Goal: Task Accomplishment & Management: Use online tool/utility

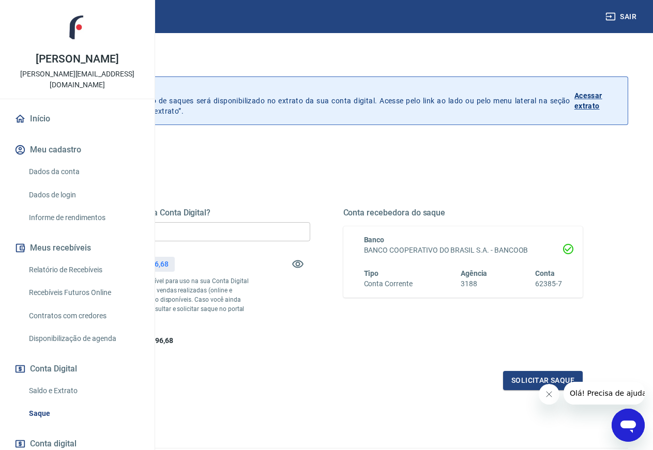
drag, startPoint x: 266, startPoint y: 230, endPoint x: 203, endPoint y: 229, distance: 62.6
click at [203, 229] on input "R$ 0,00" at bounding box center [190, 231] width 240 height 19
type input "R$ 10.000,00"
click at [520, 390] on button "Solicitar saque" at bounding box center [543, 380] width 80 height 19
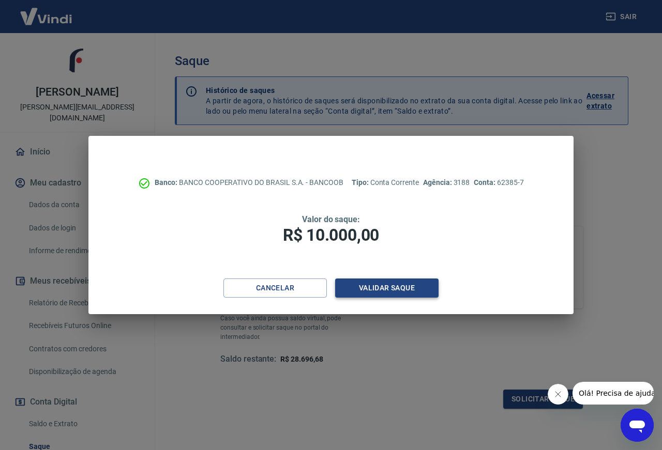
click at [371, 287] on button "Validar saque" at bounding box center [386, 288] width 103 height 19
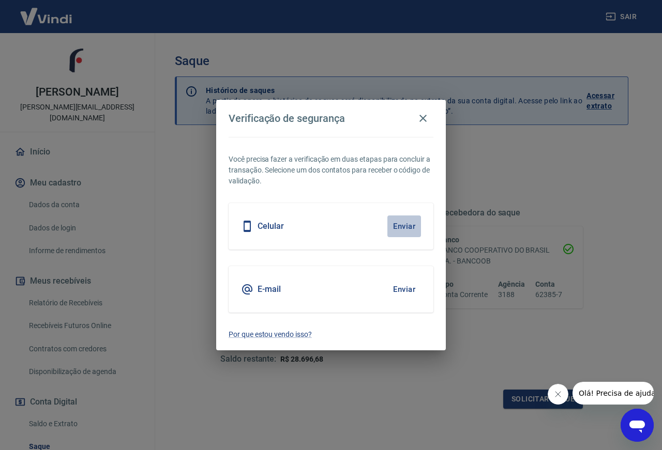
click at [407, 225] on button "Enviar" at bounding box center [404, 227] width 34 height 22
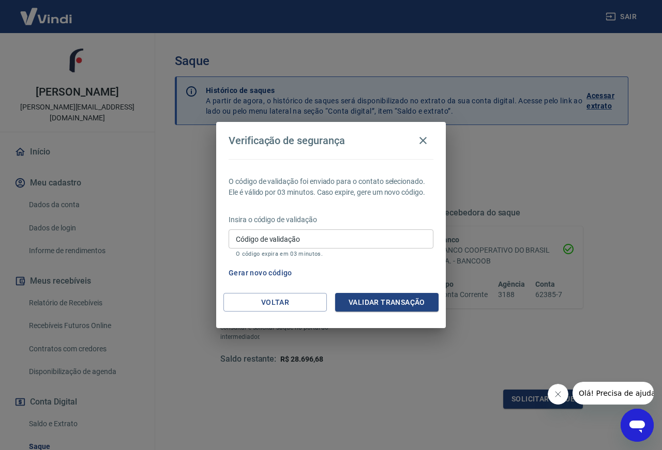
click at [251, 242] on input "Código de validação" at bounding box center [331, 239] width 205 height 19
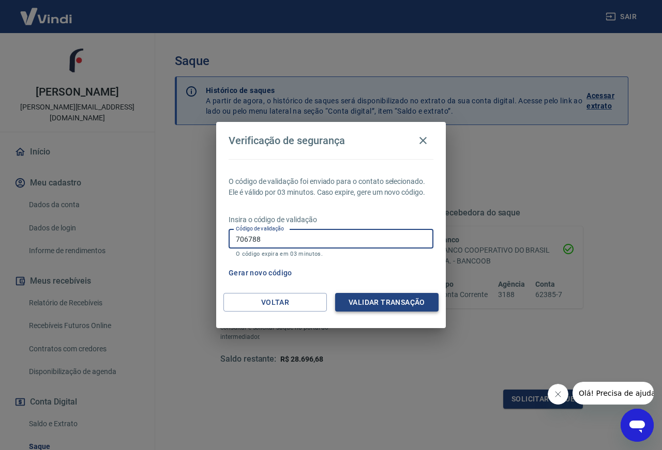
type input "706788"
click at [379, 300] on button "Validar transação" at bounding box center [386, 302] width 103 height 19
